Goal: Find contact information: Find contact information

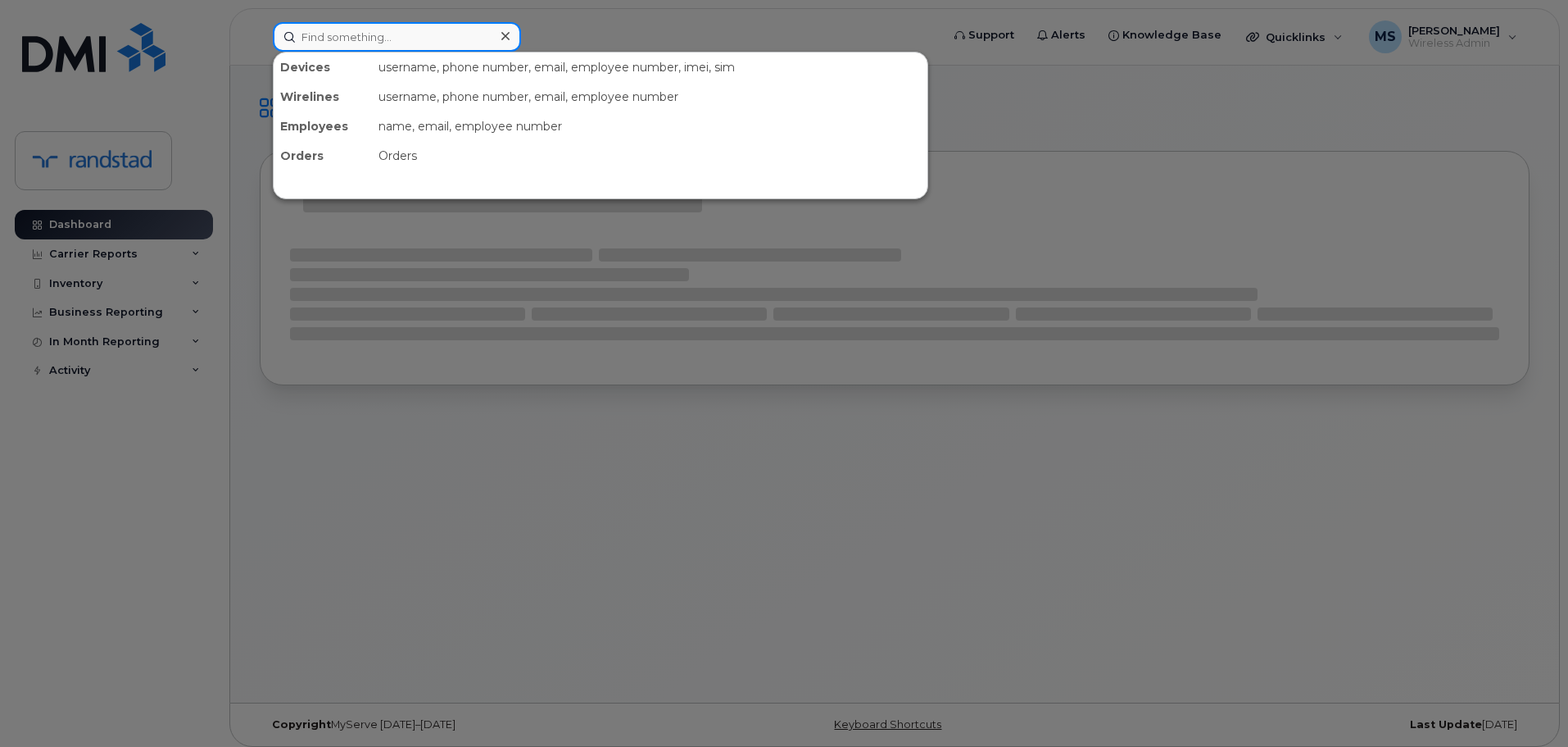
click at [447, 38] on input at bounding box center [397, 36] width 248 height 30
type input "b"
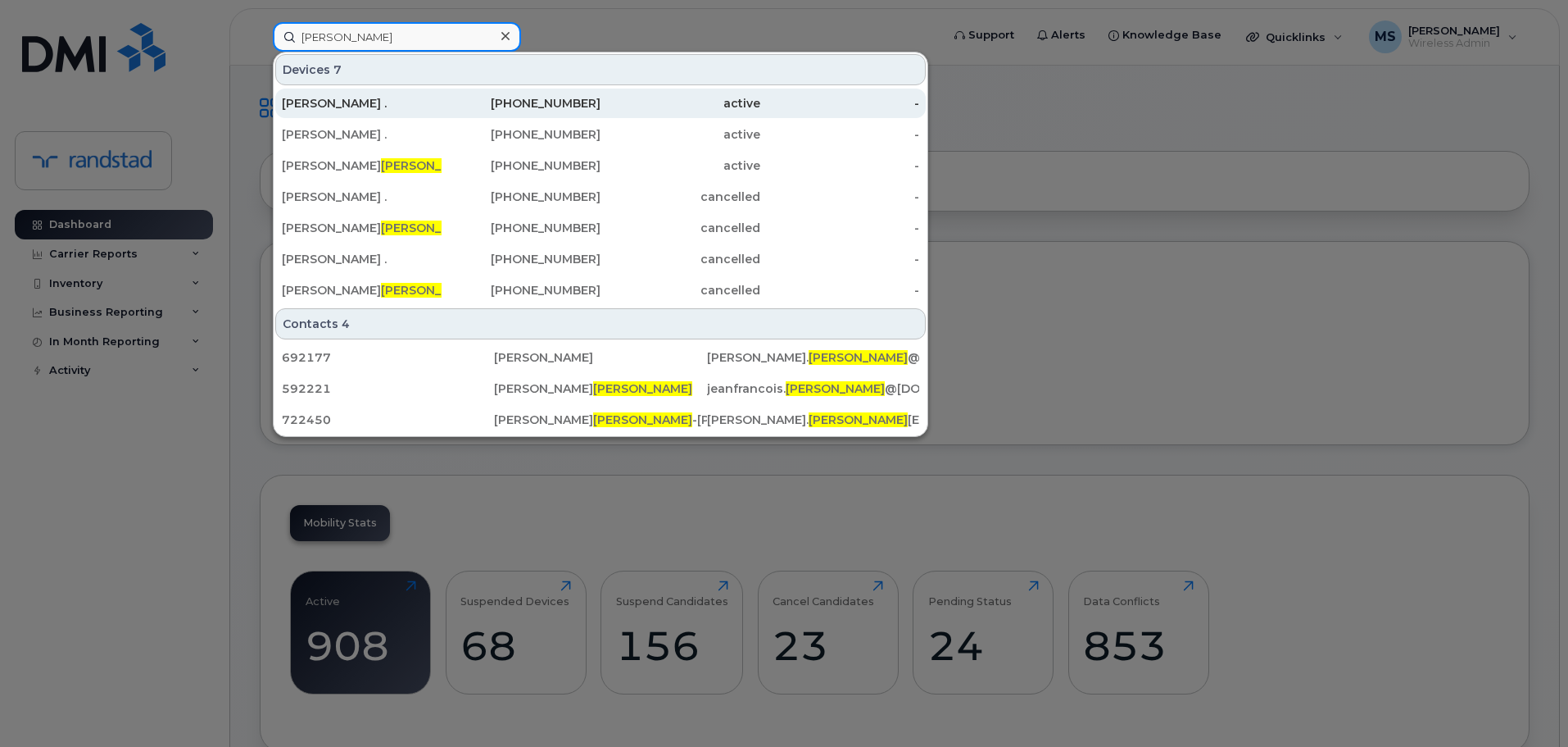
type input "vezina"
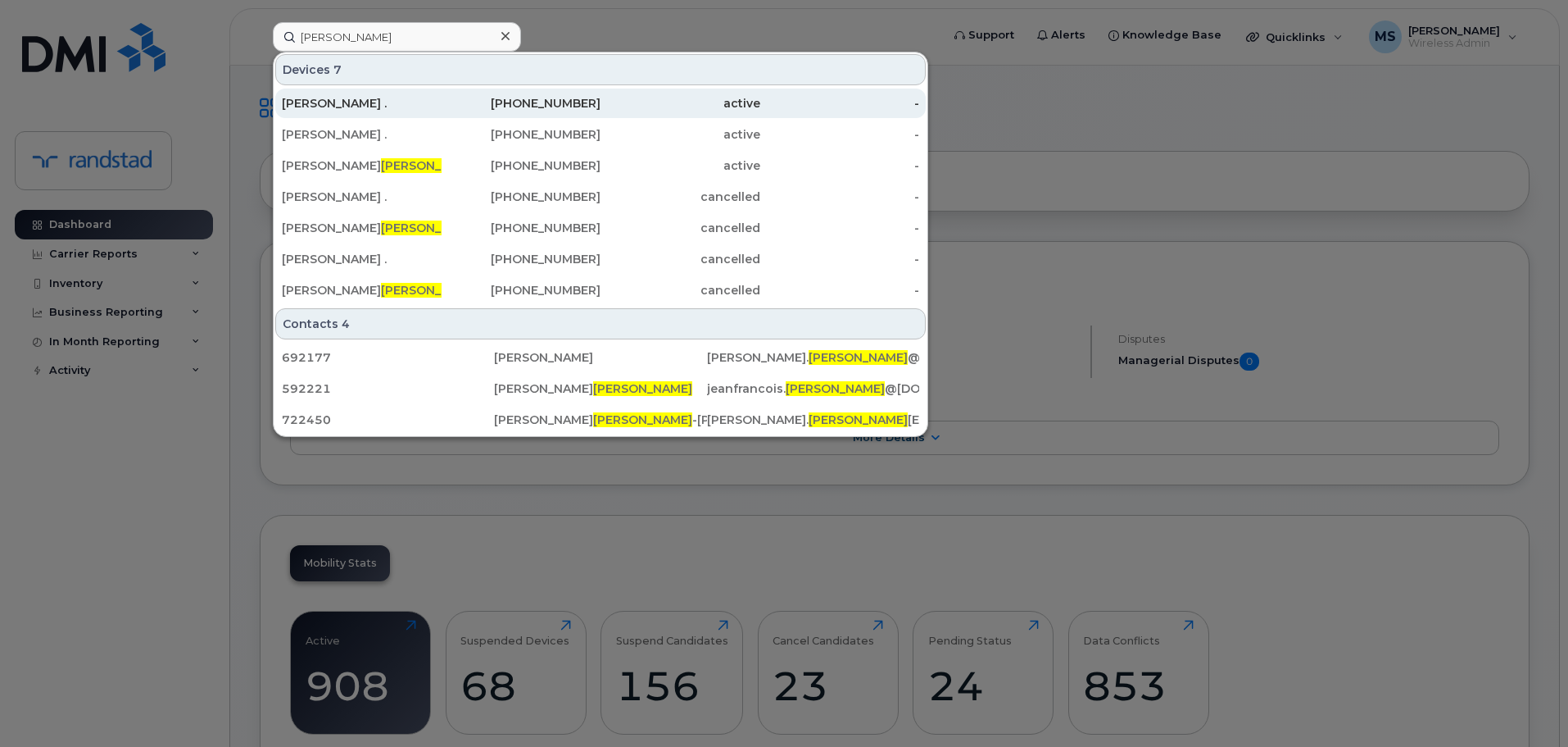
click at [416, 100] on div "[PERSON_NAME] ." at bounding box center [361, 103] width 160 height 16
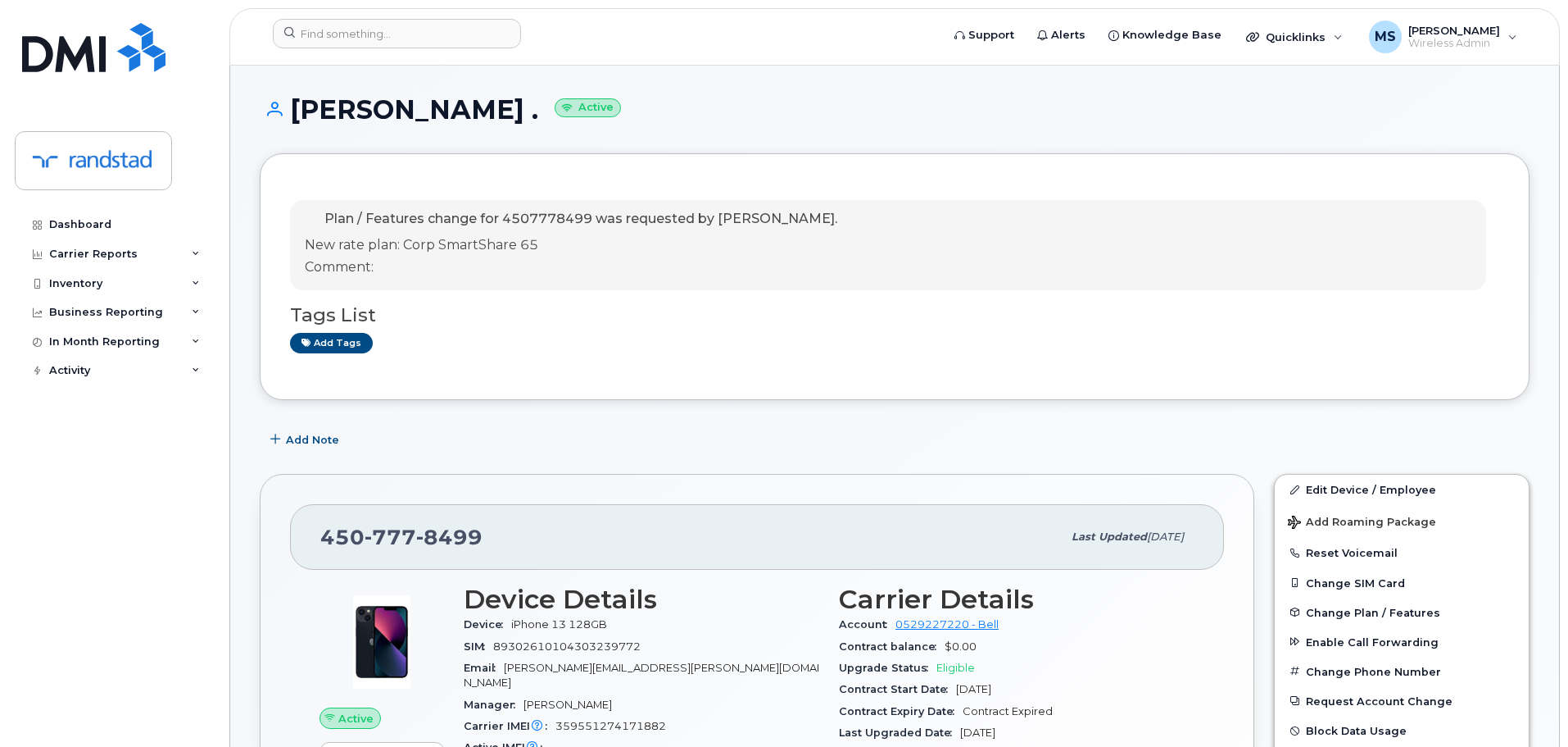
click at [445, 534] on span "8499" at bounding box center [449, 537] width 66 height 25
copy span "[PHONE_NUMBER]"
